Goal: Task Accomplishment & Management: Complete application form

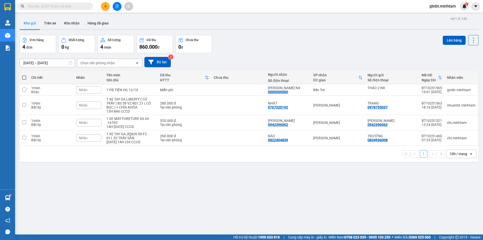
click at [10, 7] on img at bounding box center [7, 7] width 7 height 8
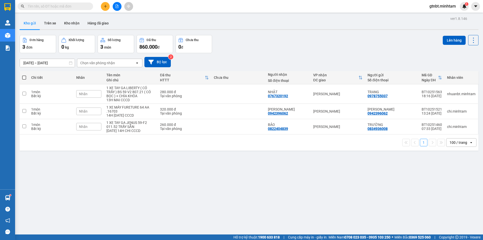
click at [66, 7] on input "text" at bounding box center [57, 7] width 59 height 6
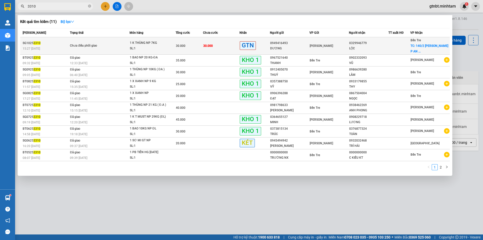
type input "3310"
click at [188, 41] on td "30.000" at bounding box center [188, 45] width 27 height 17
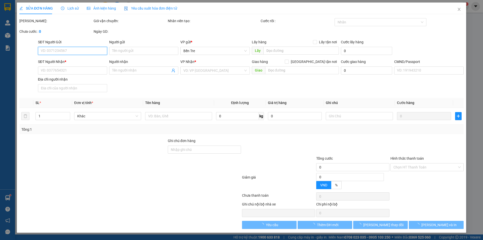
type input "0949416493"
type input "DƯƠNG"
type input "0329946779"
type input "LỘC"
checkbox input "true"
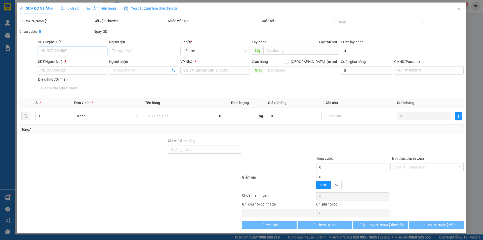
type input "140/2 [PERSON_NAME] P AN HỘI"
type input "PHÍ GIAO CHƯA THU 35K HCK"
type input "30.000"
